Goal: Transaction & Acquisition: Purchase product/service

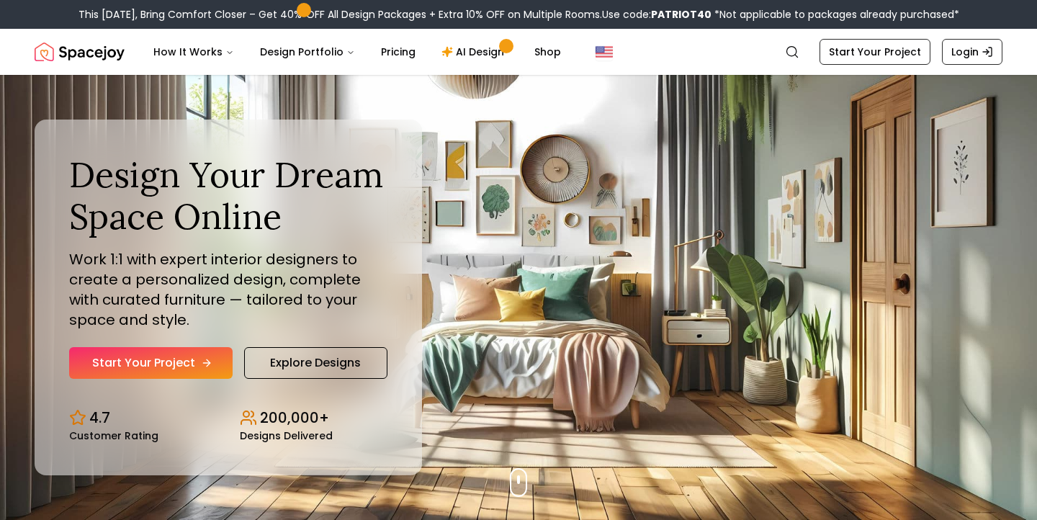
click at [157, 363] on link "Start Your Project" at bounding box center [150, 363] width 163 height 32
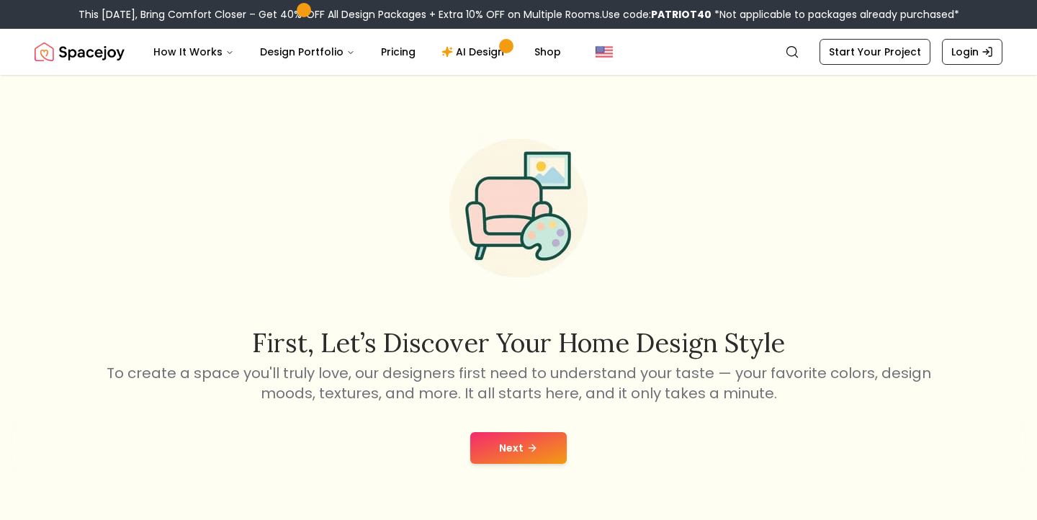
click at [523, 432] on button "Next" at bounding box center [518, 448] width 96 height 32
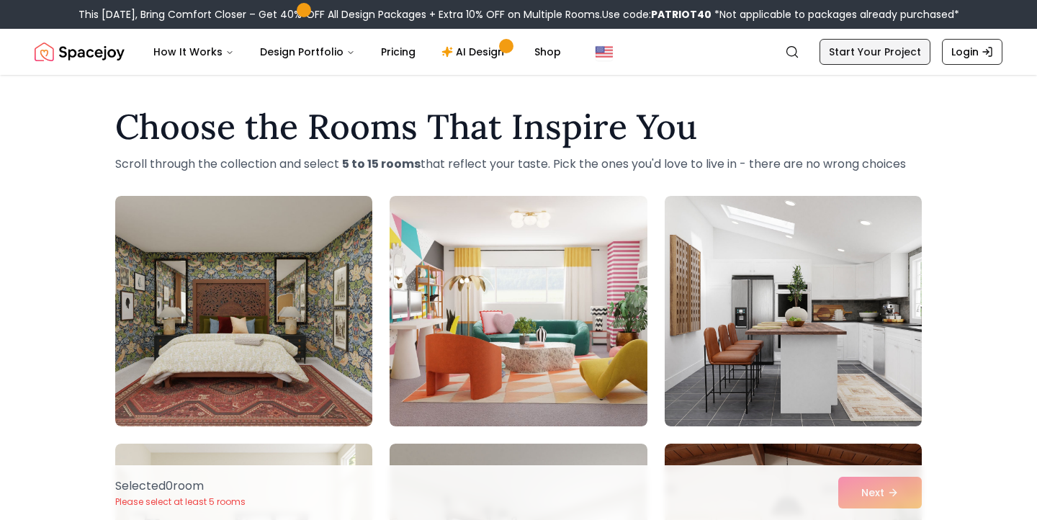
click at [891, 55] on link "Start Your Project" at bounding box center [874, 52] width 111 height 26
